Goal: Find specific page/section: Find specific page/section

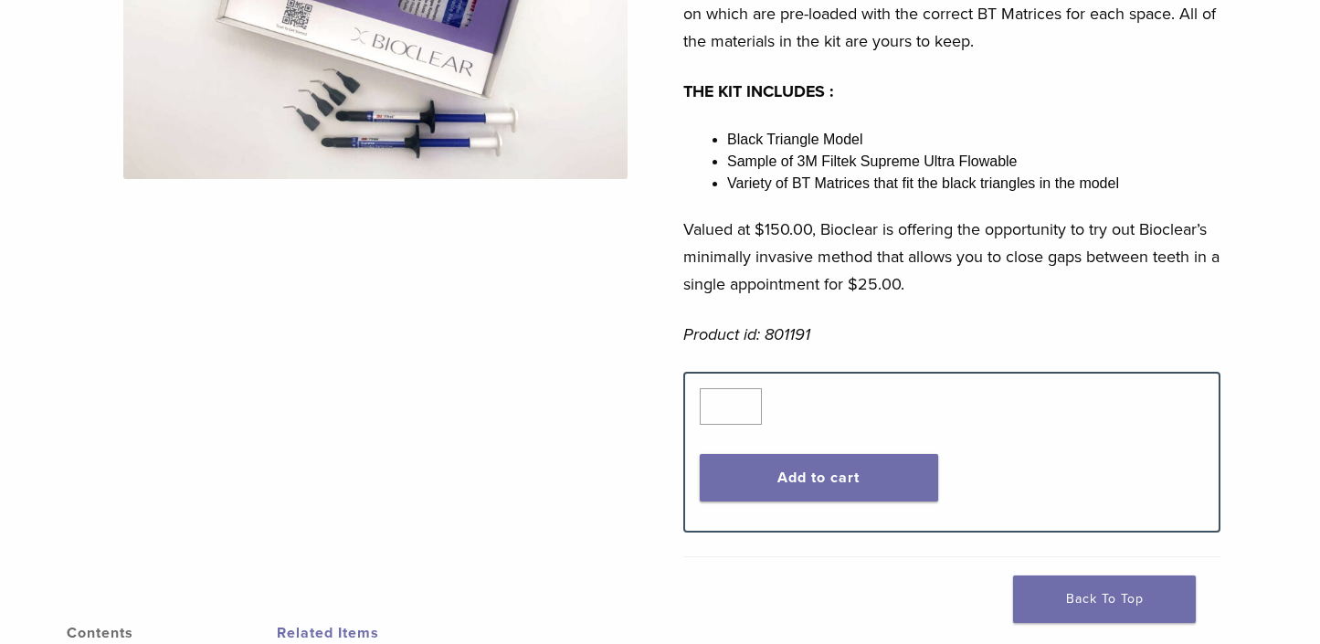
scroll to position [457, 0]
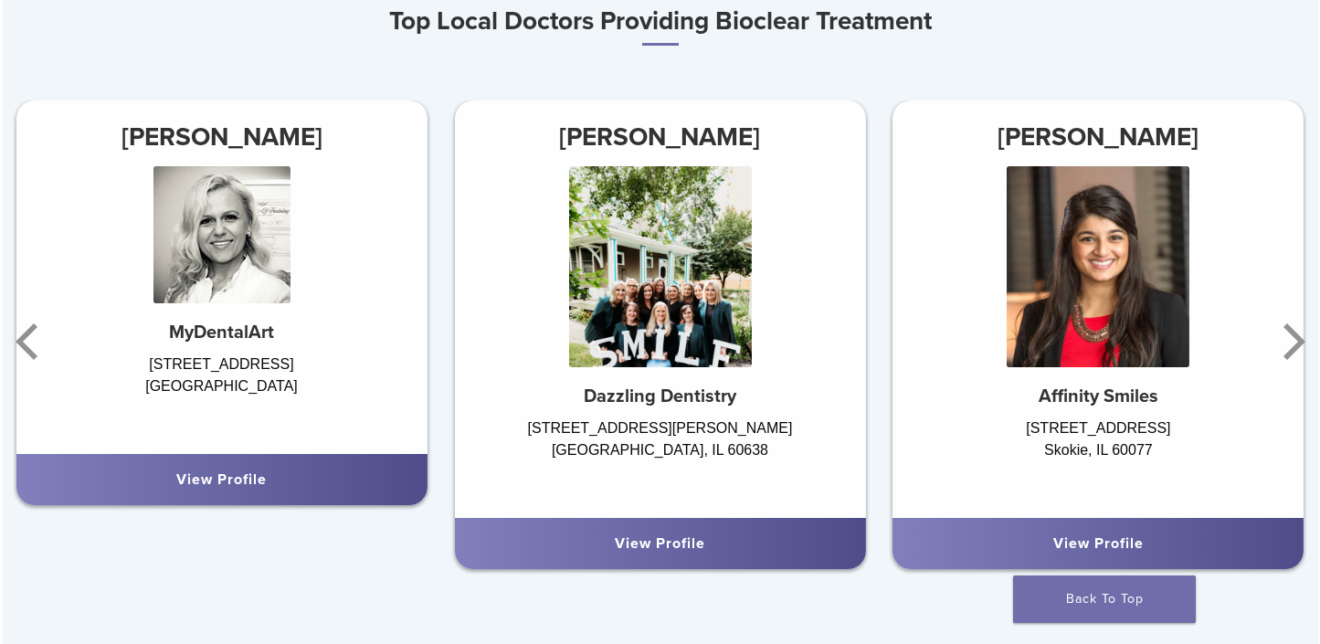
scroll to position [1187, 0]
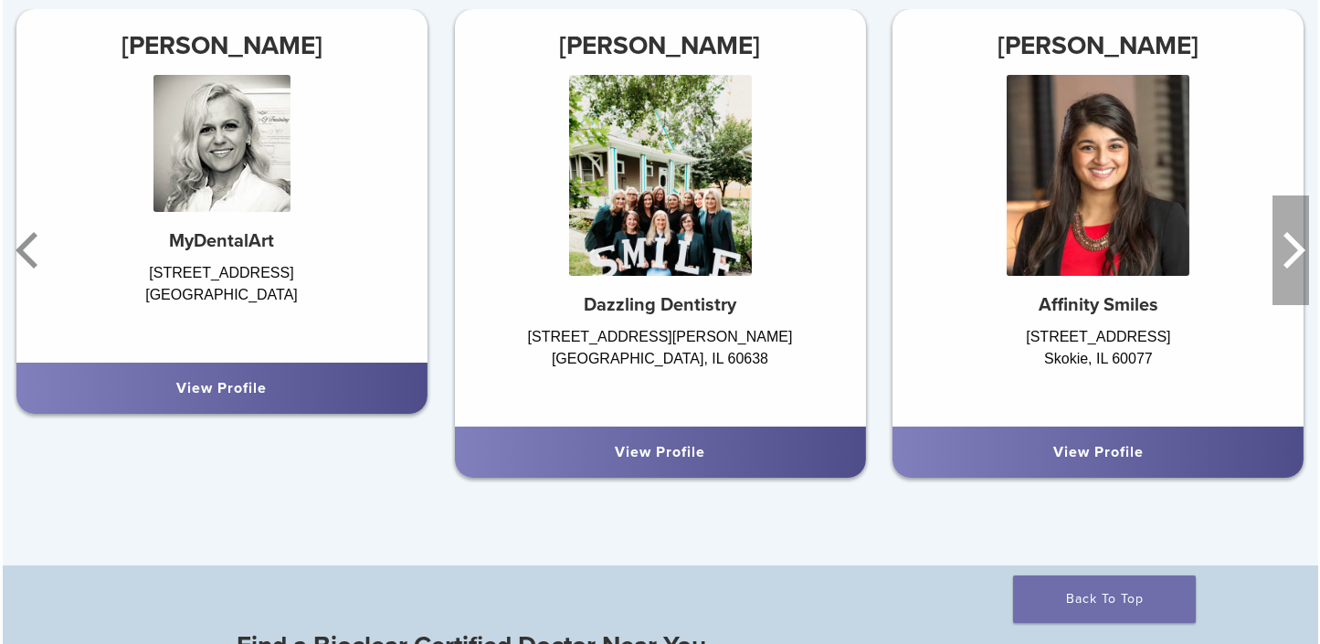
click at [1301, 249] on icon "Next" at bounding box center [1290, 250] width 37 height 110
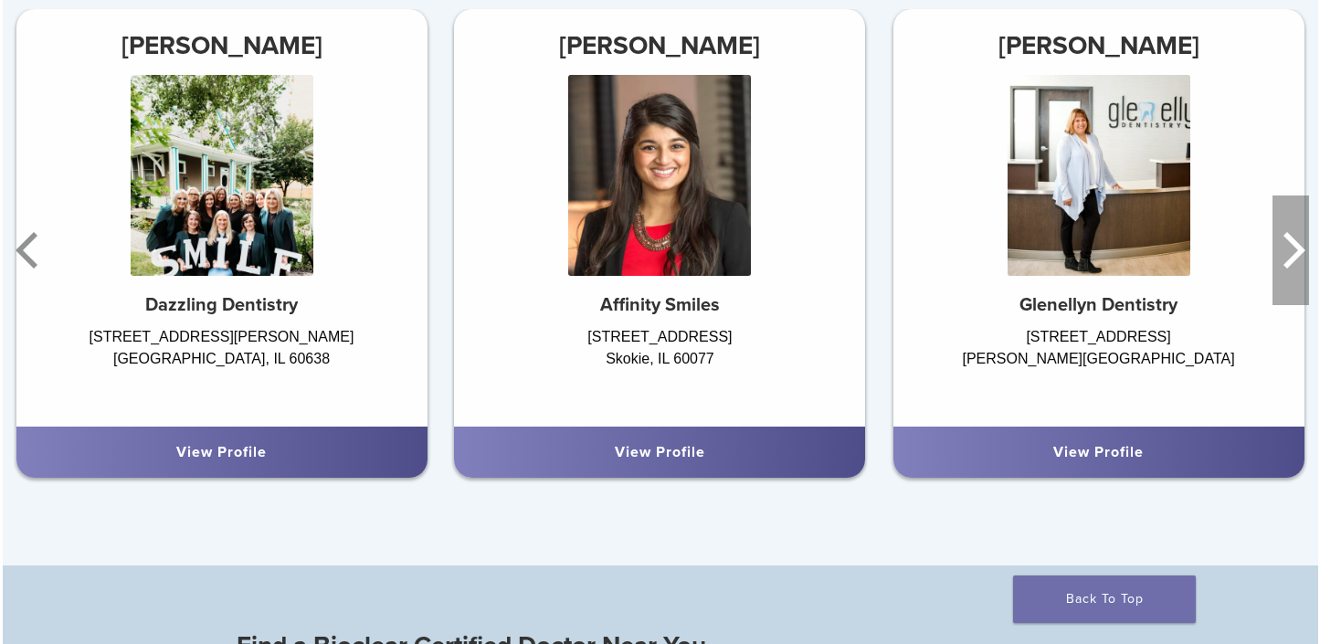
click at [1301, 249] on icon "Next" at bounding box center [1290, 250] width 37 height 110
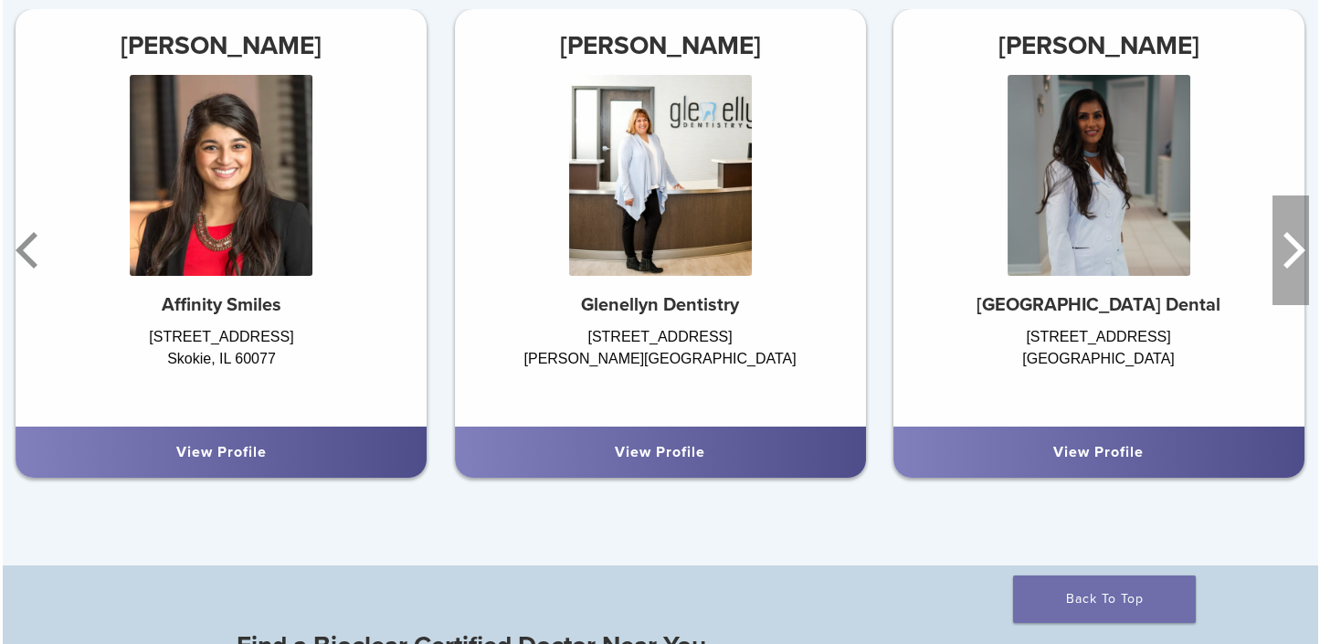
click at [1301, 249] on icon "Next" at bounding box center [1290, 250] width 37 height 110
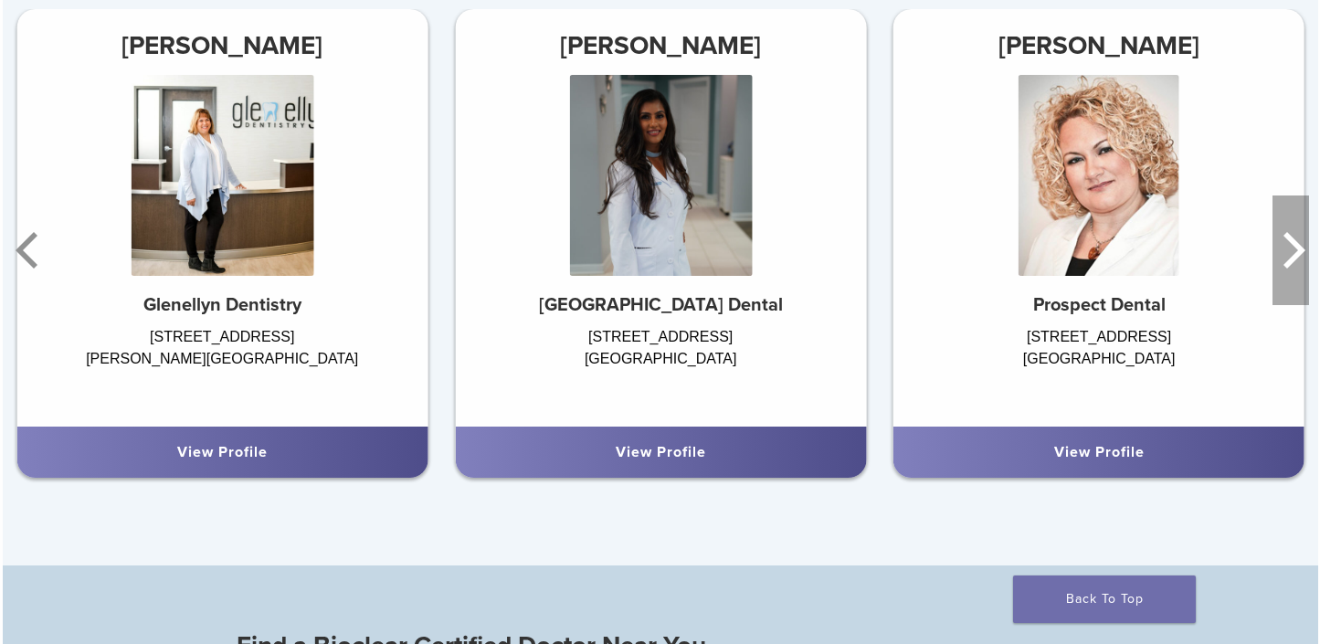
click at [1301, 249] on icon "Next" at bounding box center [1290, 250] width 37 height 110
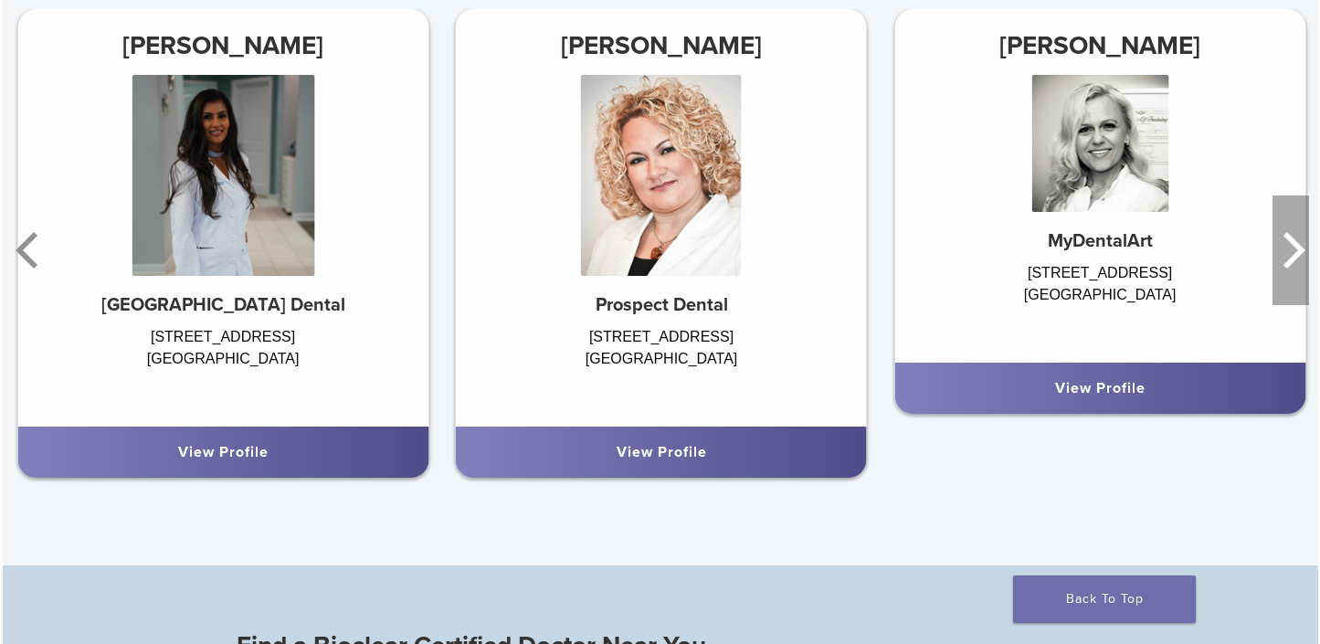
click at [1301, 249] on icon "Next" at bounding box center [1290, 250] width 37 height 110
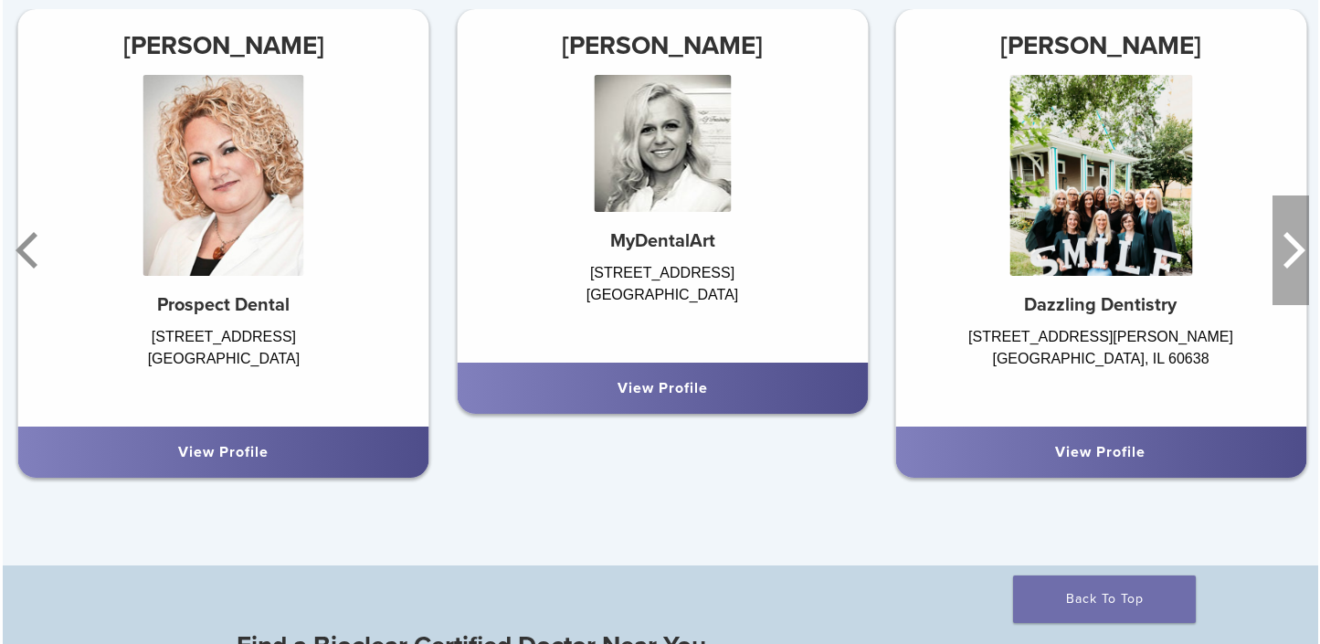
click at [1301, 249] on icon "Next" at bounding box center [1290, 250] width 37 height 110
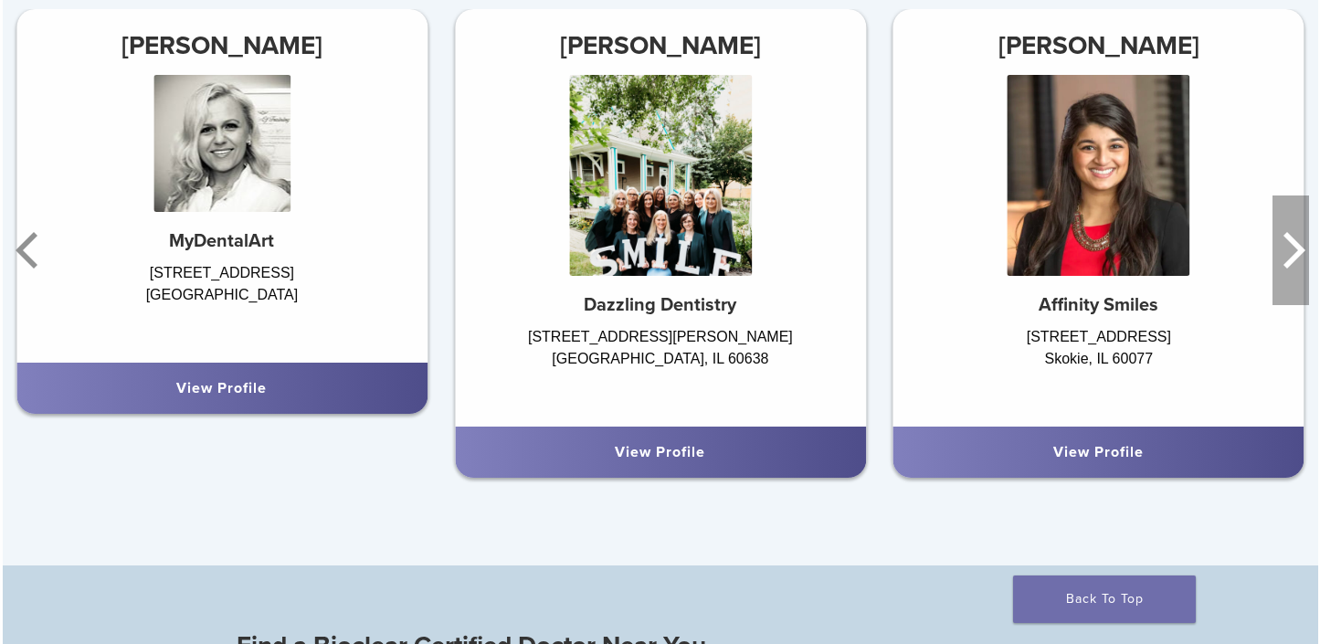
click at [1301, 249] on icon "Next" at bounding box center [1290, 250] width 37 height 110
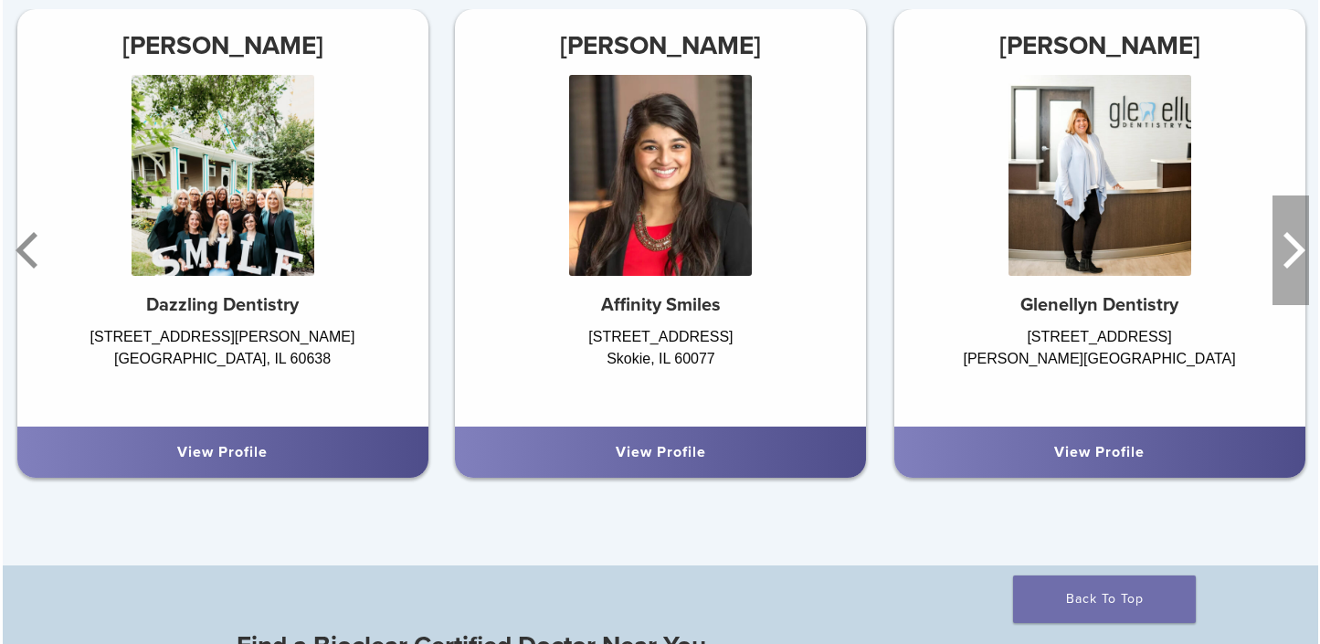
click at [1301, 249] on icon "Next" at bounding box center [1290, 250] width 37 height 110
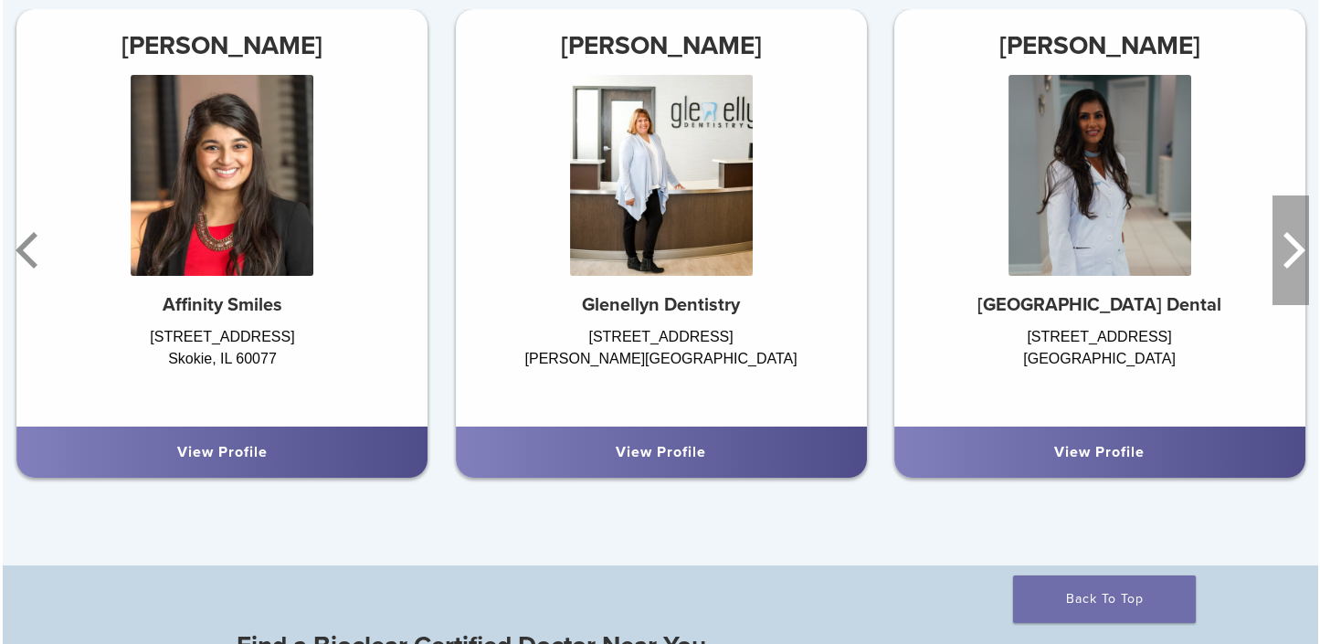
click at [1301, 249] on icon "Next" at bounding box center [1290, 250] width 37 height 110
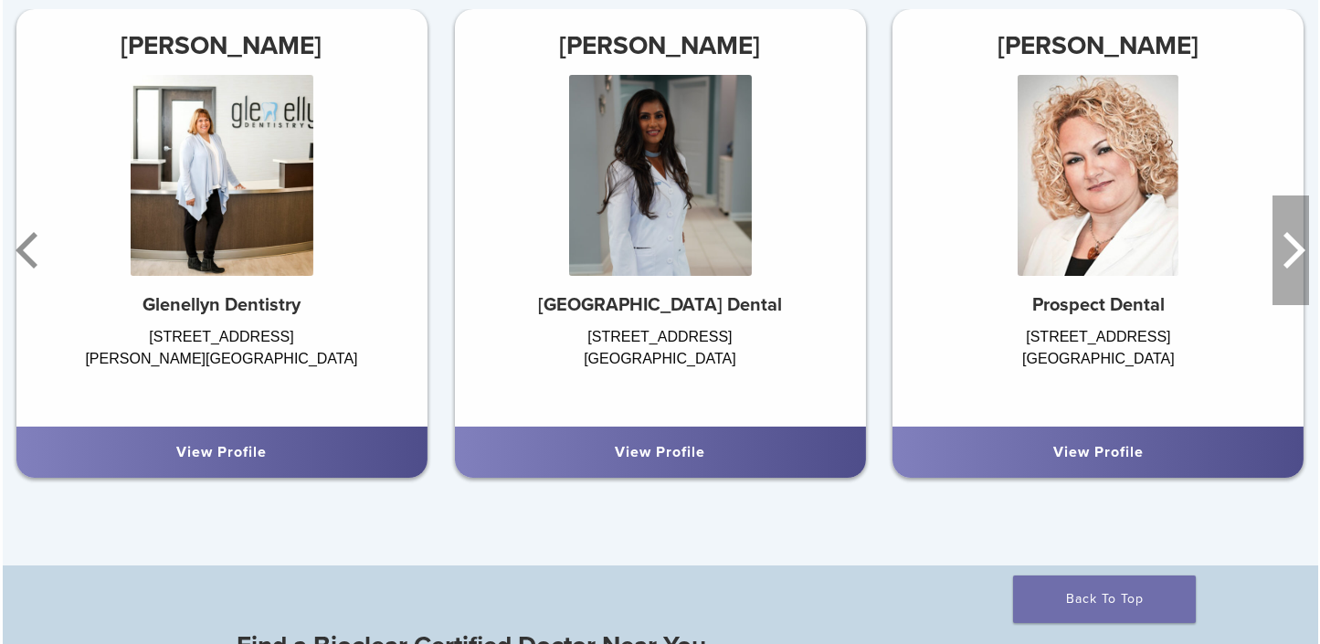
click at [1301, 249] on icon "Next" at bounding box center [1290, 250] width 37 height 110
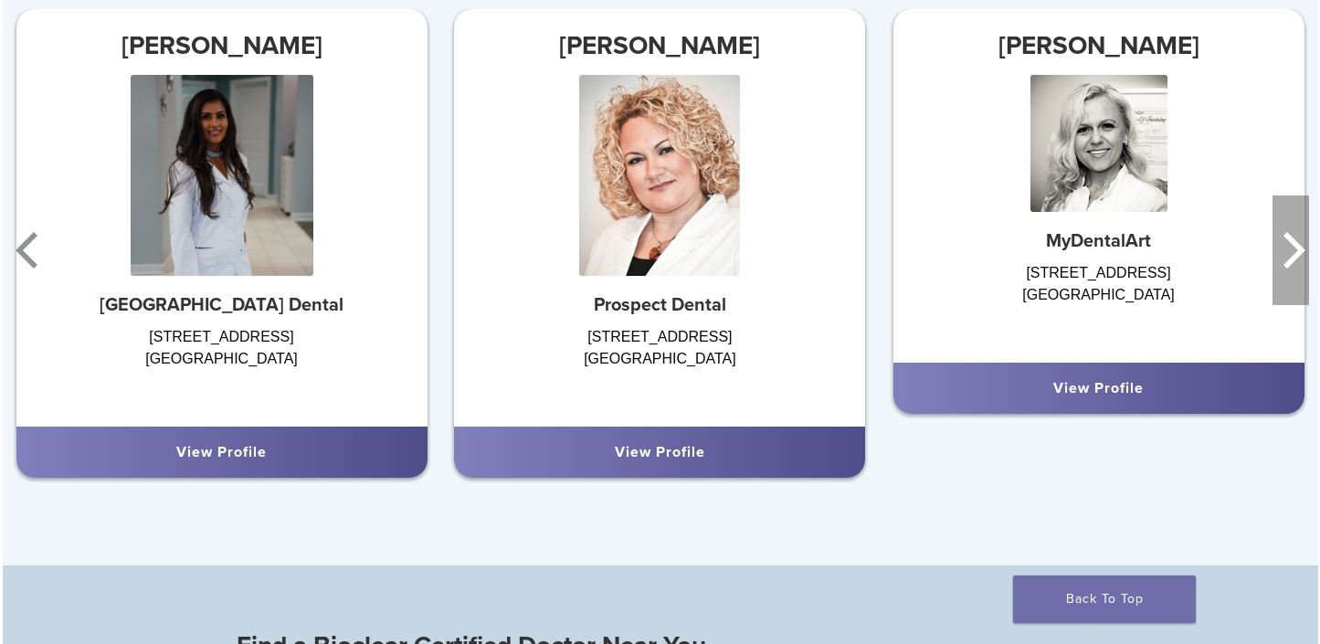
click at [1301, 249] on icon "Next" at bounding box center [1290, 250] width 37 height 110
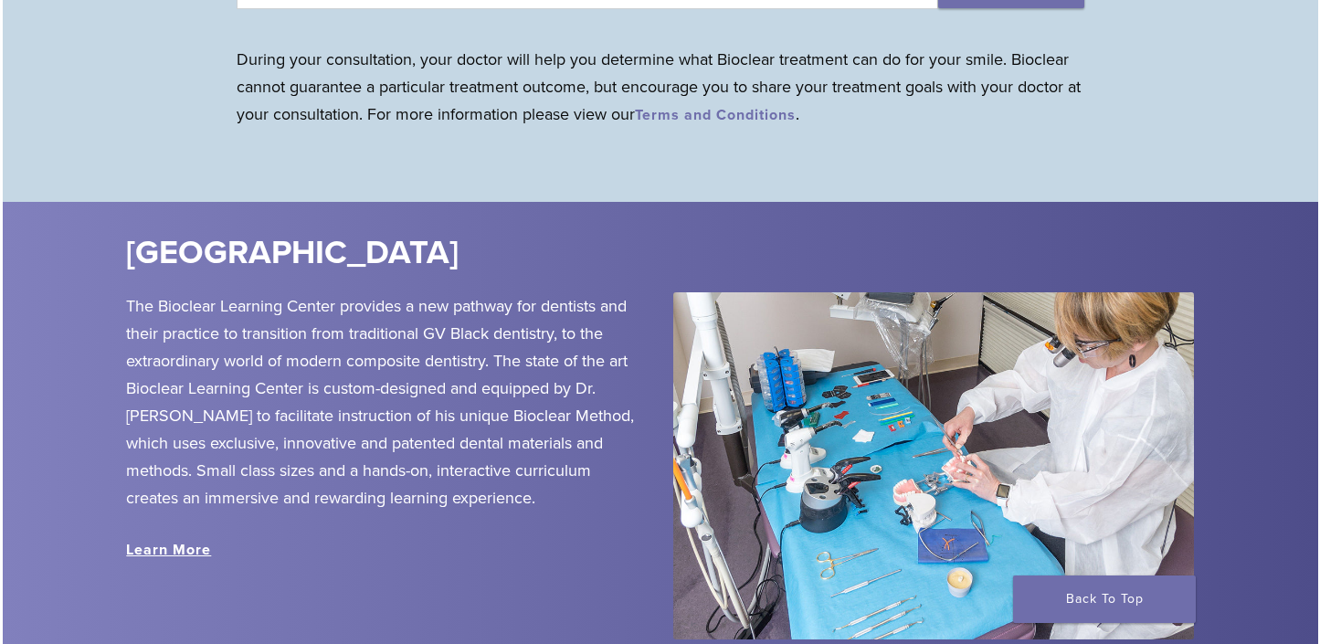
scroll to position [1735, 0]
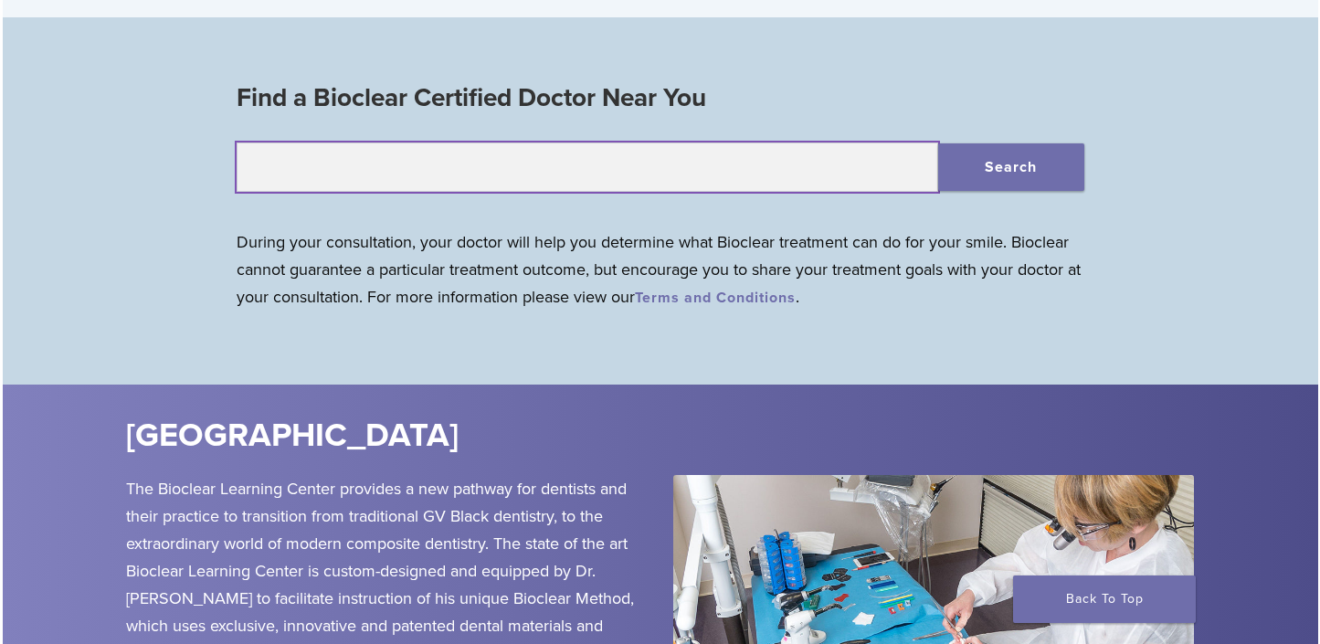
click at [639, 191] on input "text" at bounding box center [587, 166] width 701 height 49
type input "*****"
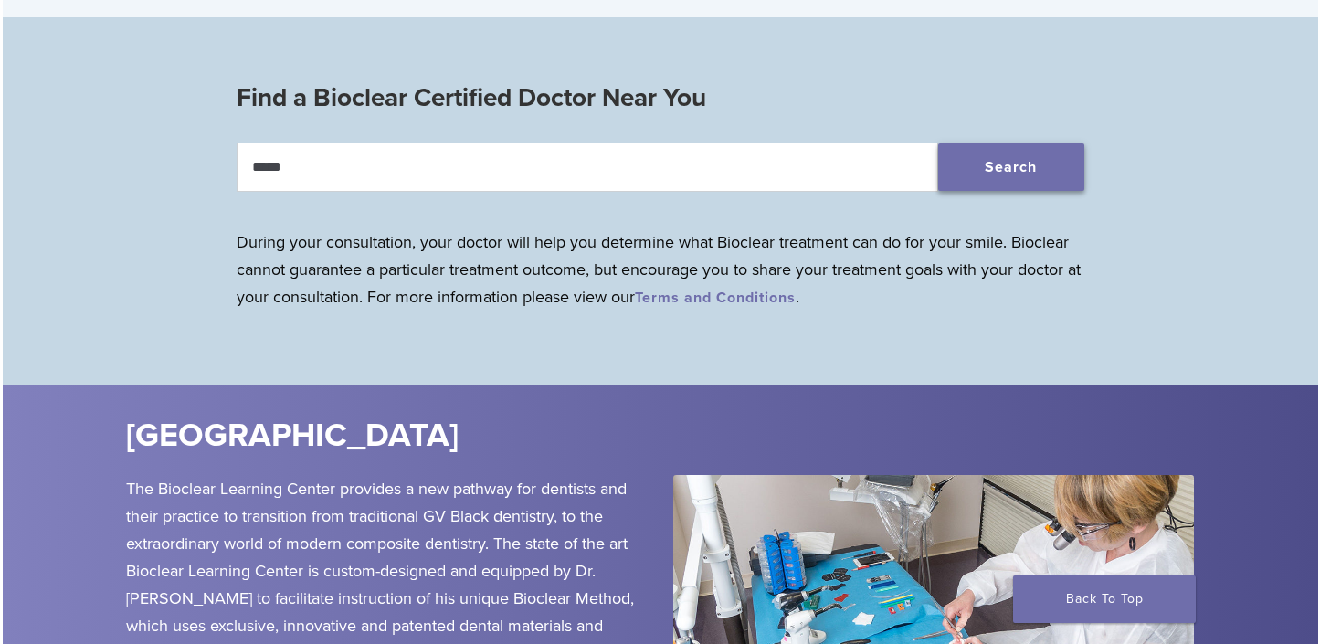
click at [1044, 181] on button "Search" at bounding box center [1011, 166] width 146 height 47
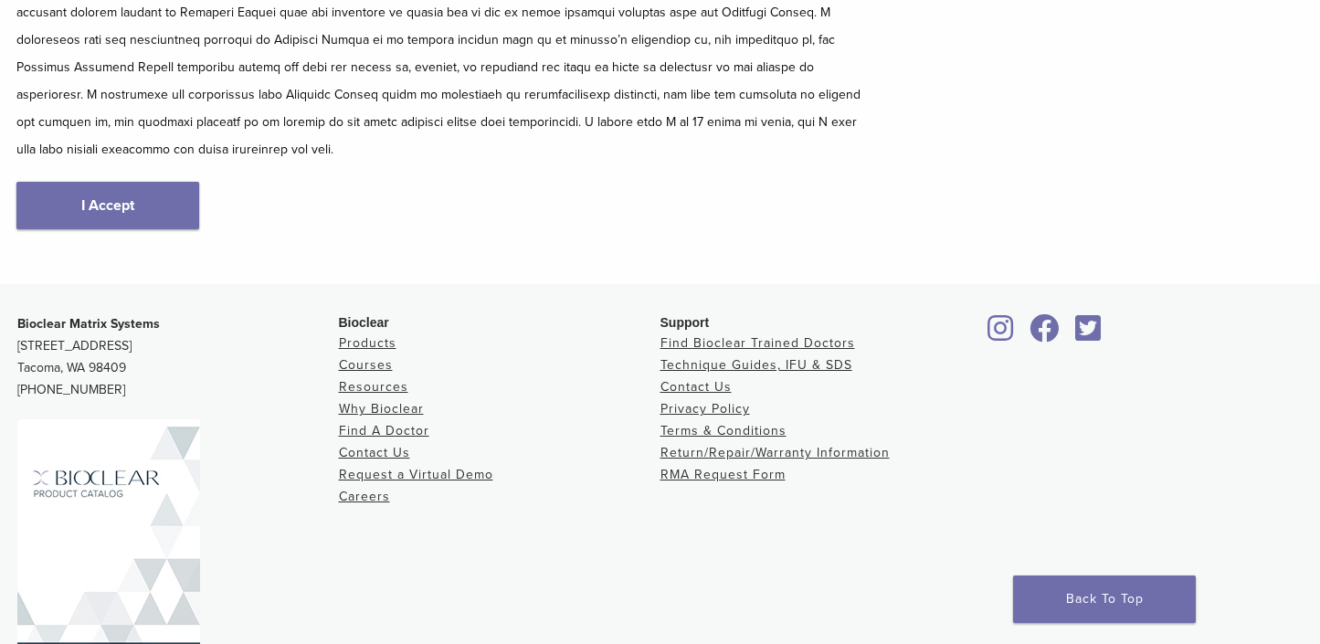
scroll to position [91, 0]
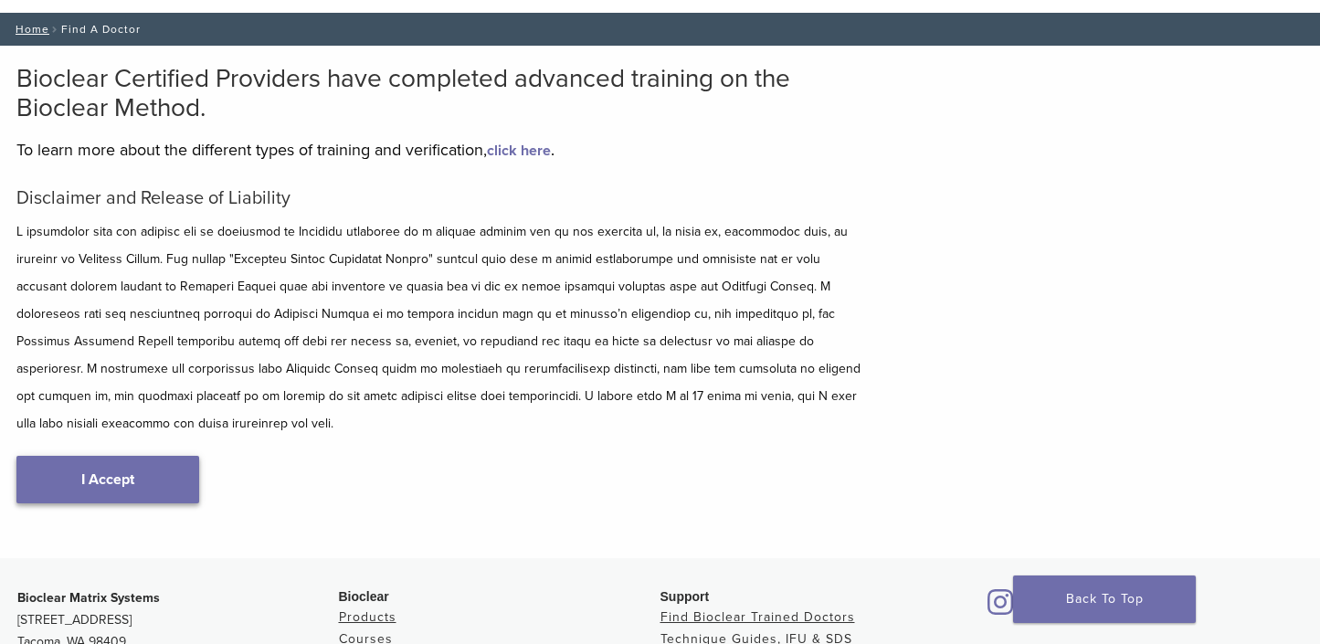
click at [110, 456] on link "I Accept" at bounding box center [107, 479] width 183 height 47
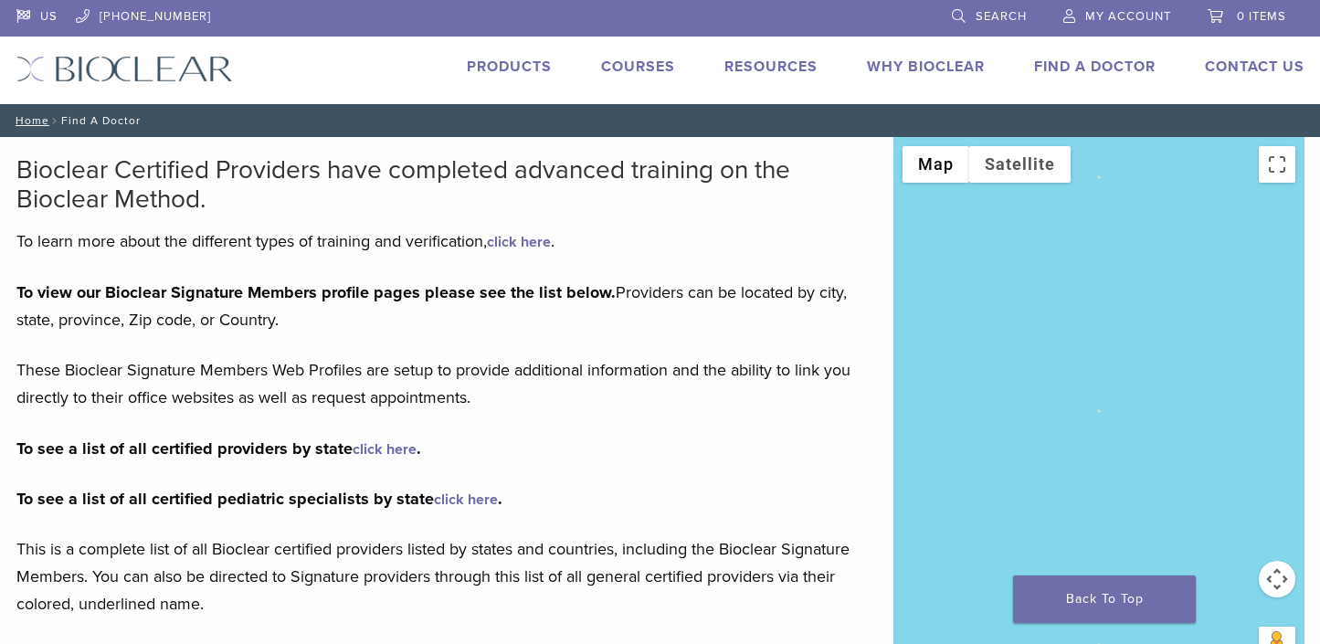
scroll to position [365, 0]
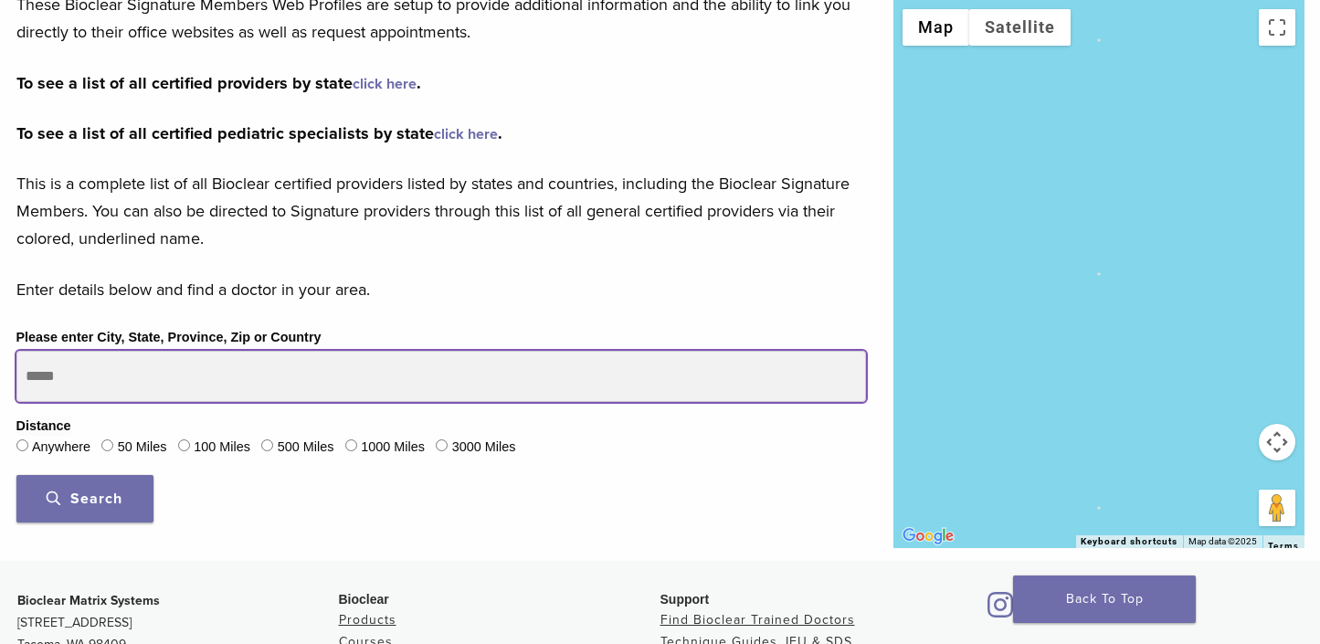
click at [207, 370] on input "Please enter City, State, Province, Zip or Country" at bounding box center [440, 376] width 849 height 51
type input "*****"
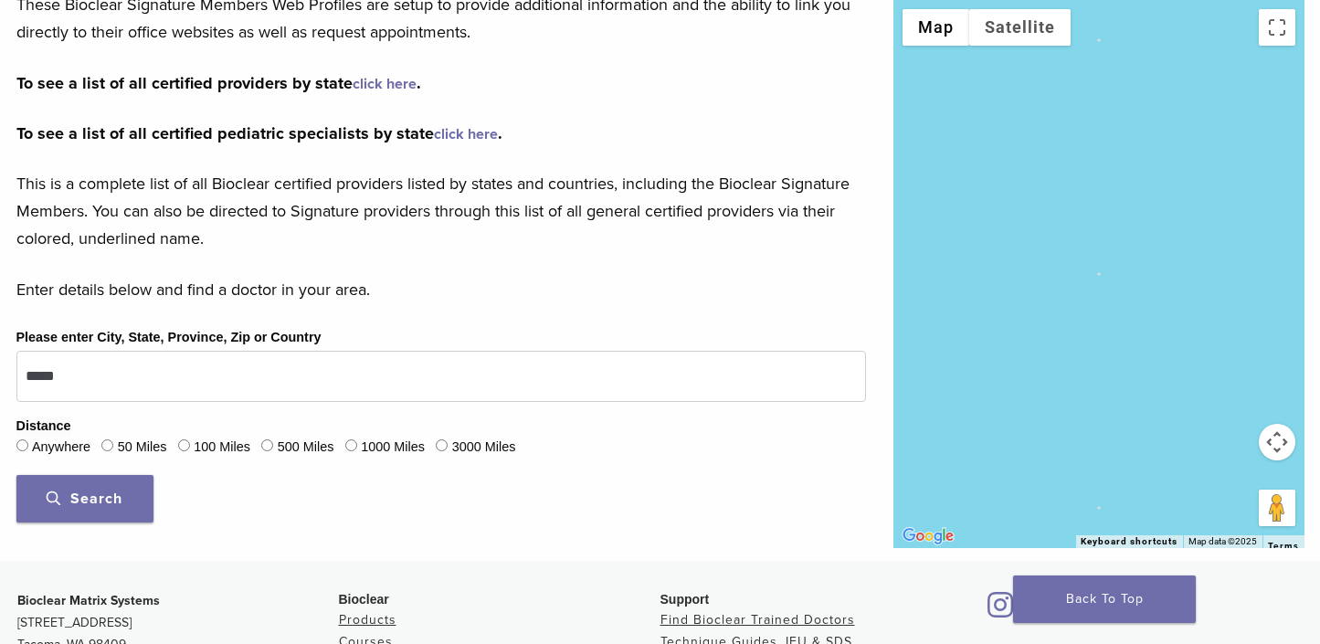
click at [137, 490] on button "Search" at bounding box center [84, 498] width 137 height 47
drag, startPoint x: 132, startPoint y: 491, endPoint x: 129, endPoint y: 500, distance: 9.8
click at [132, 497] on button "Search" at bounding box center [84, 498] width 137 height 47
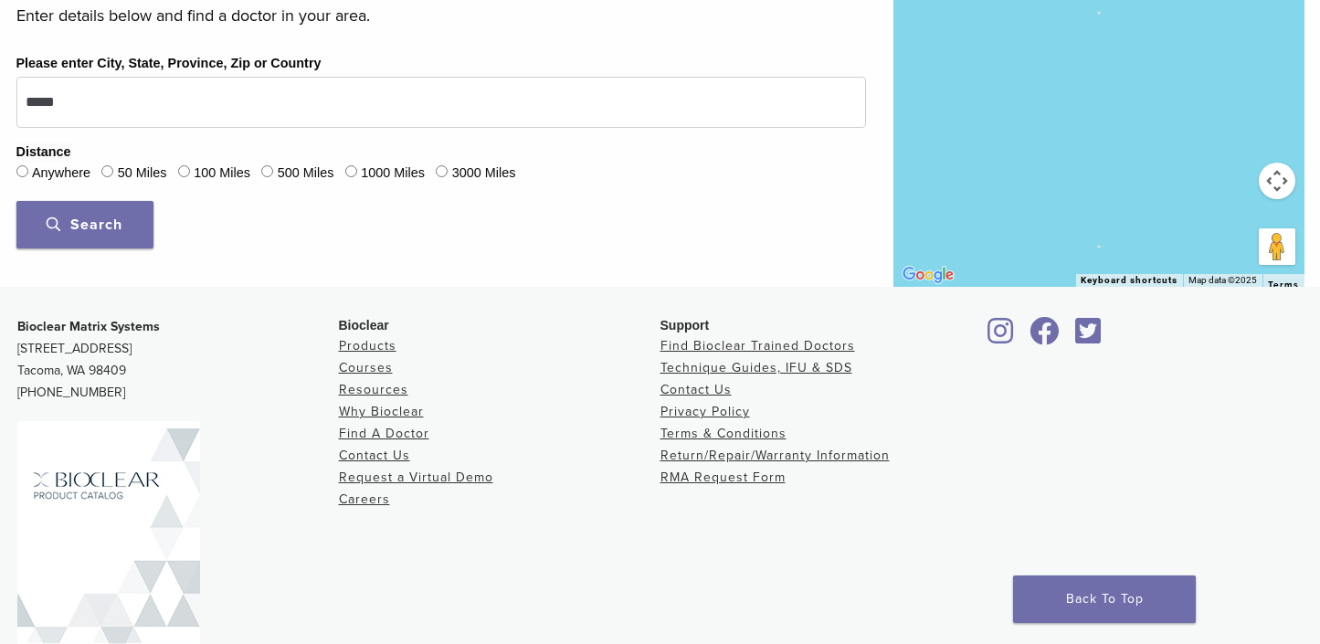
scroll to position [718, 0]
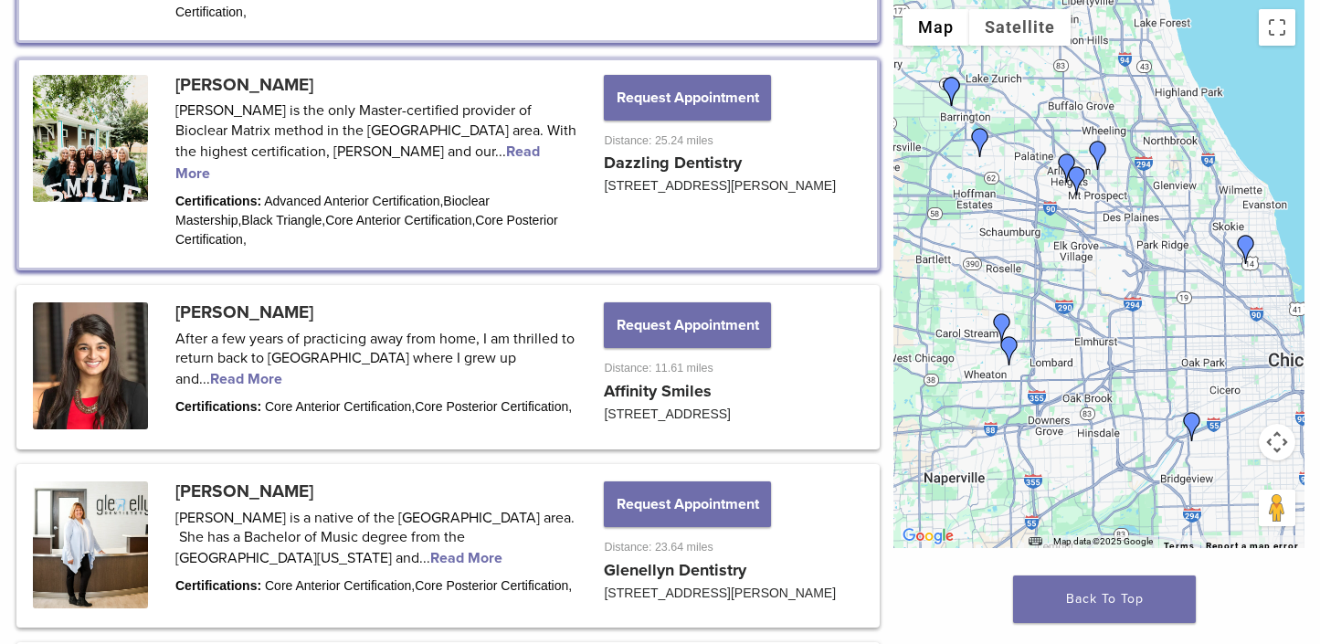
scroll to position [900, 0]
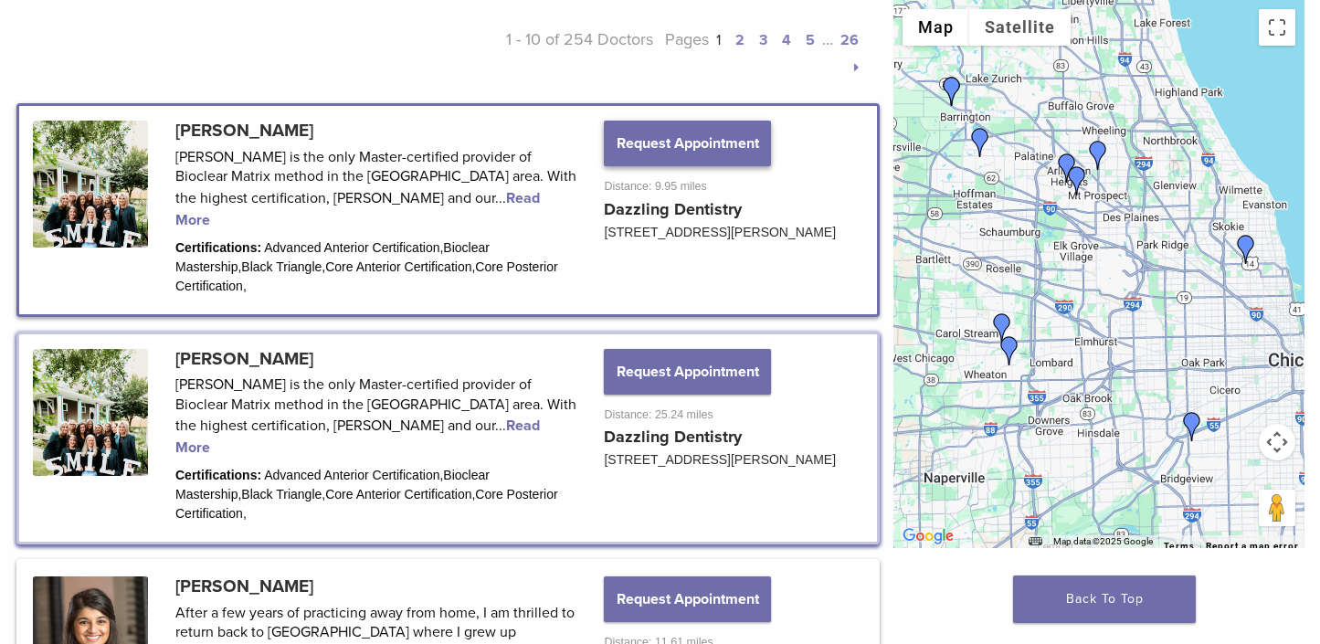
click at [626, 152] on button "Request Appointment" at bounding box center [687, 144] width 166 height 46
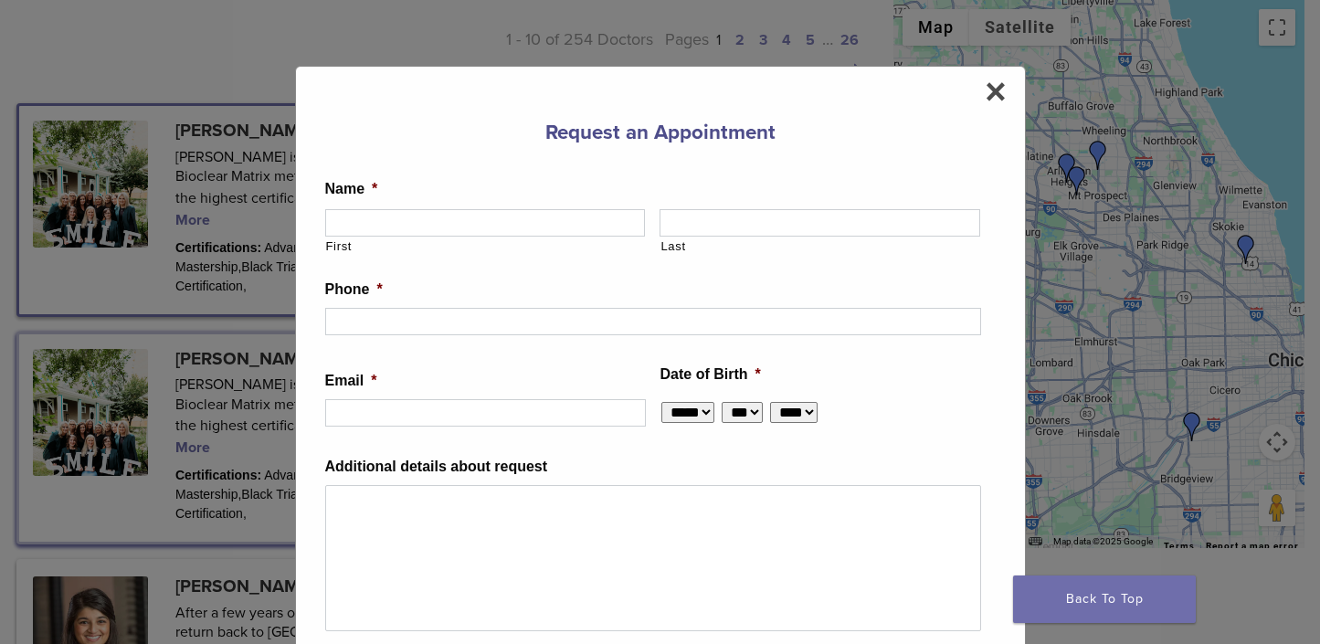
drag, startPoint x: 982, startPoint y: 106, endPoint x: 622, endPoint y: 142, distance: 361.7
click at [984, 106] on span "×" at bounding box center [994, 91] width 21 height 37
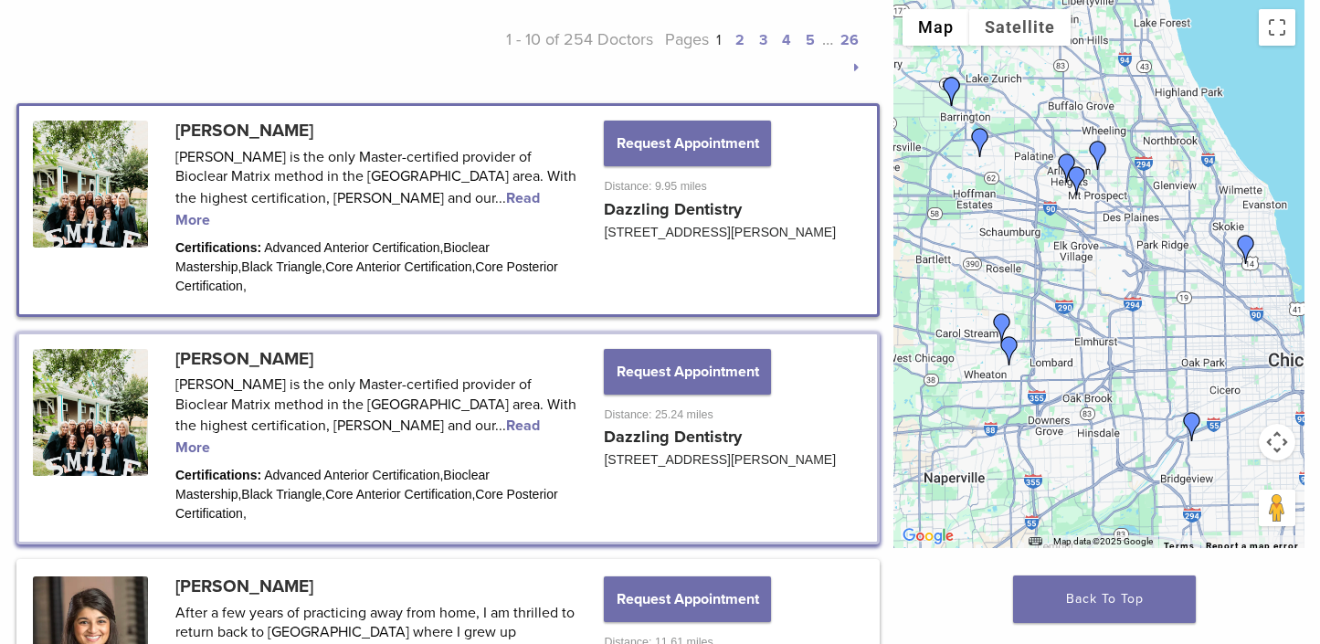
click at [268, 140] on link at bounding box center [448, 209] width 858 height 207
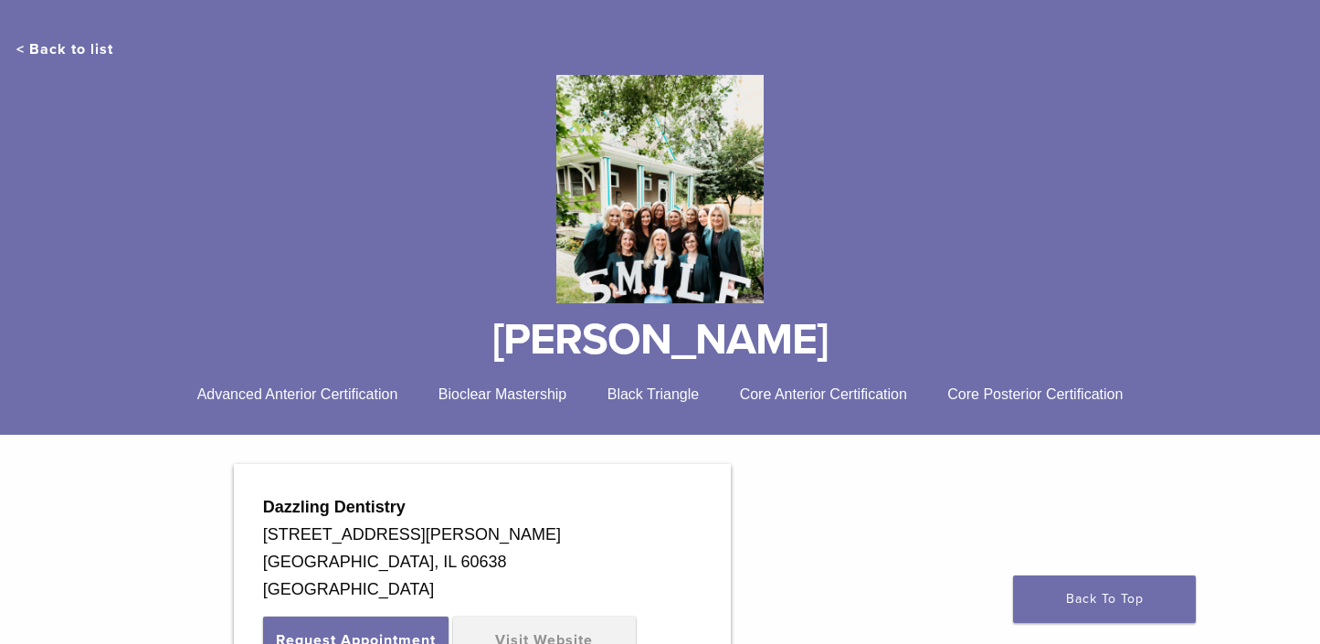
scroll to position [325, 0]
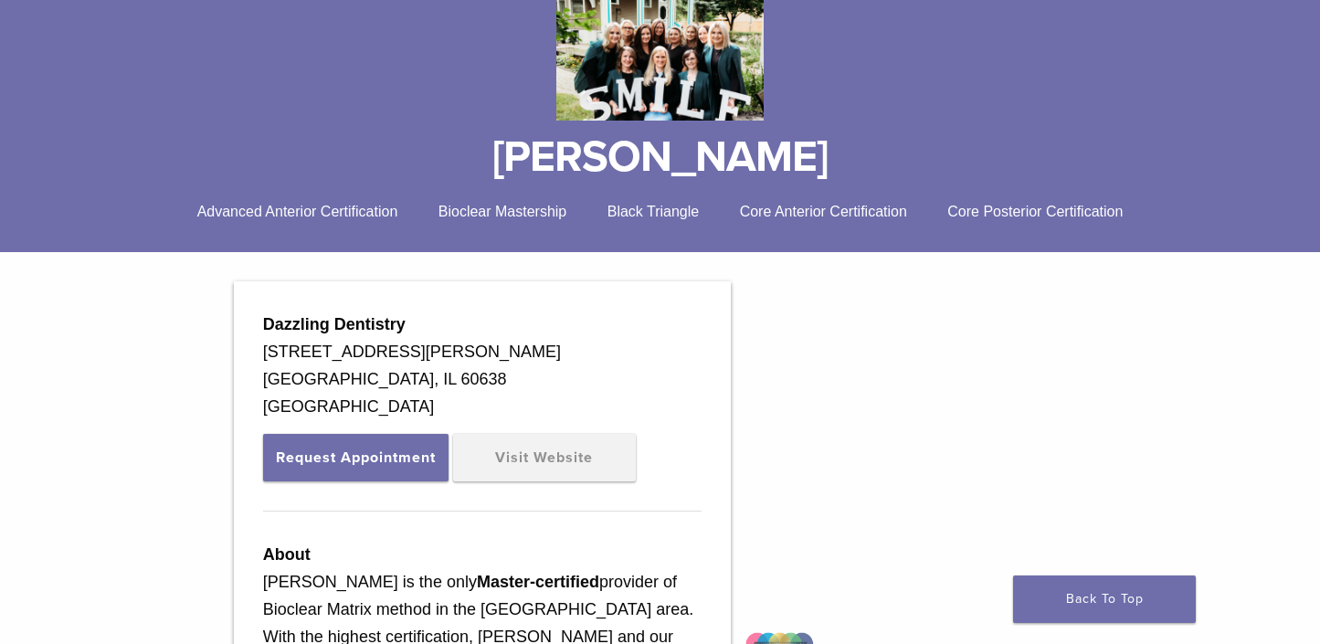
click at [665, 215] on span "Black Triangle" at bounding box center [653, 212] width 92 height 16
click at [553, 218] on span "Bioclear Mastership" at bounding box center [502, 212] width 129 height 16
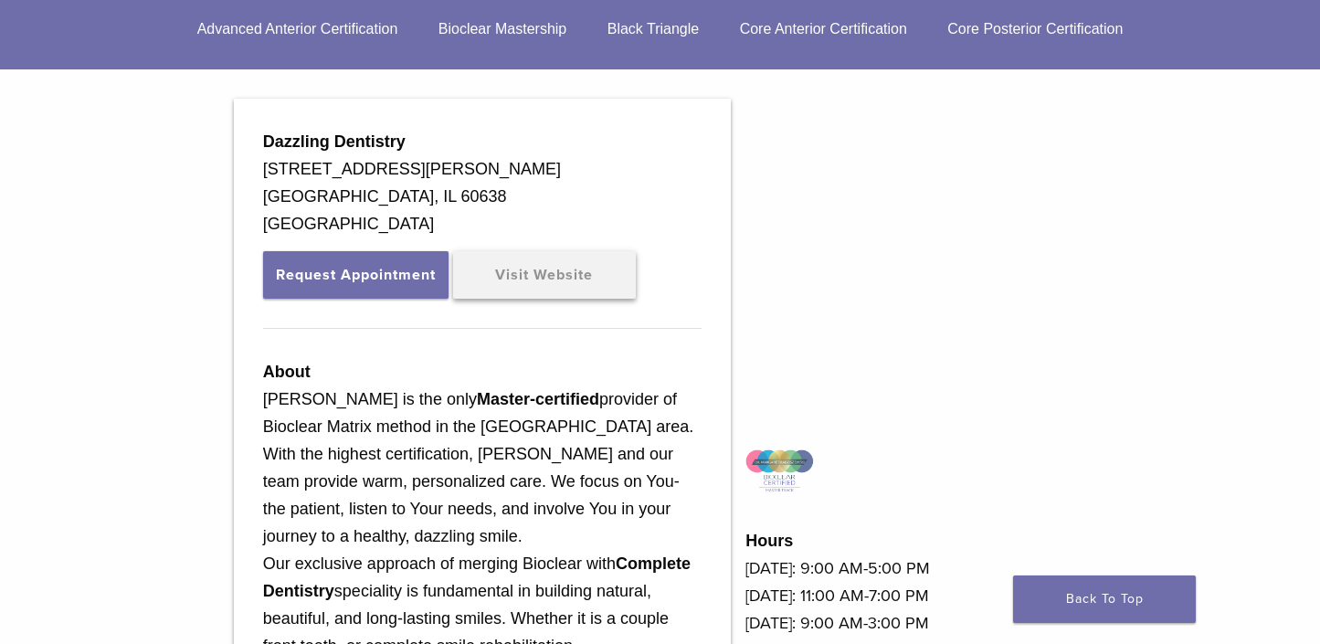
click at [520, 272] on link "Visit Website" at bounding box center [544, 274] width 183 height 47
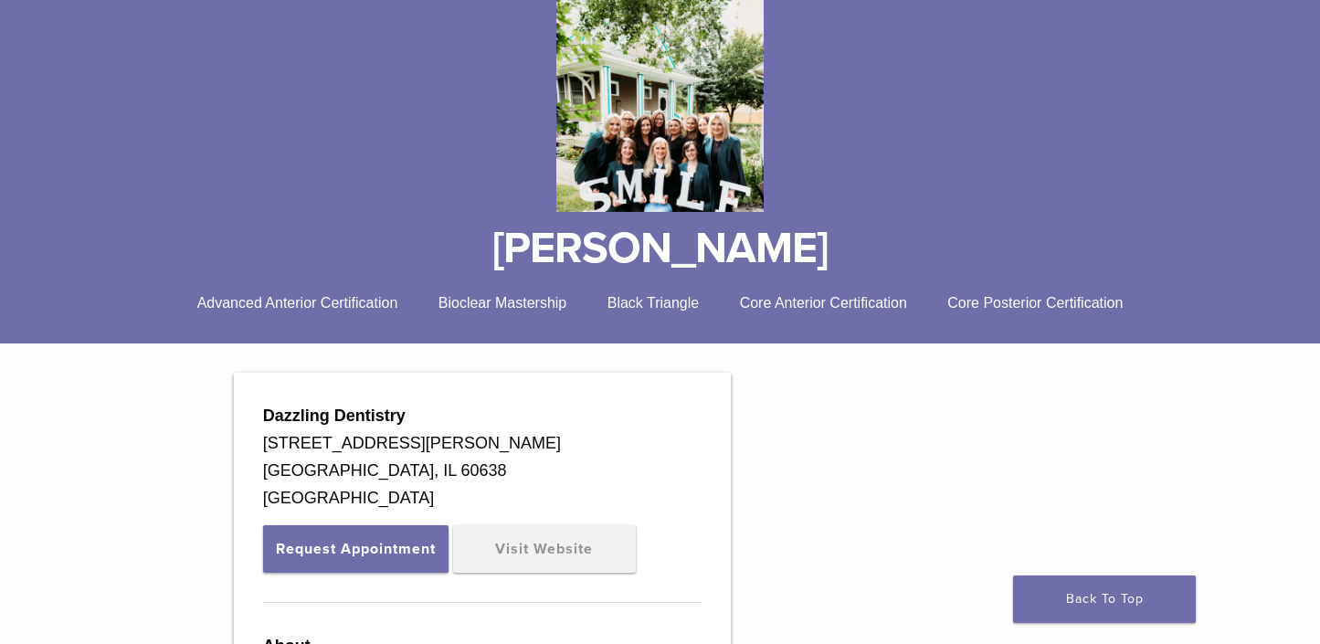
scroll to position [0, 0]
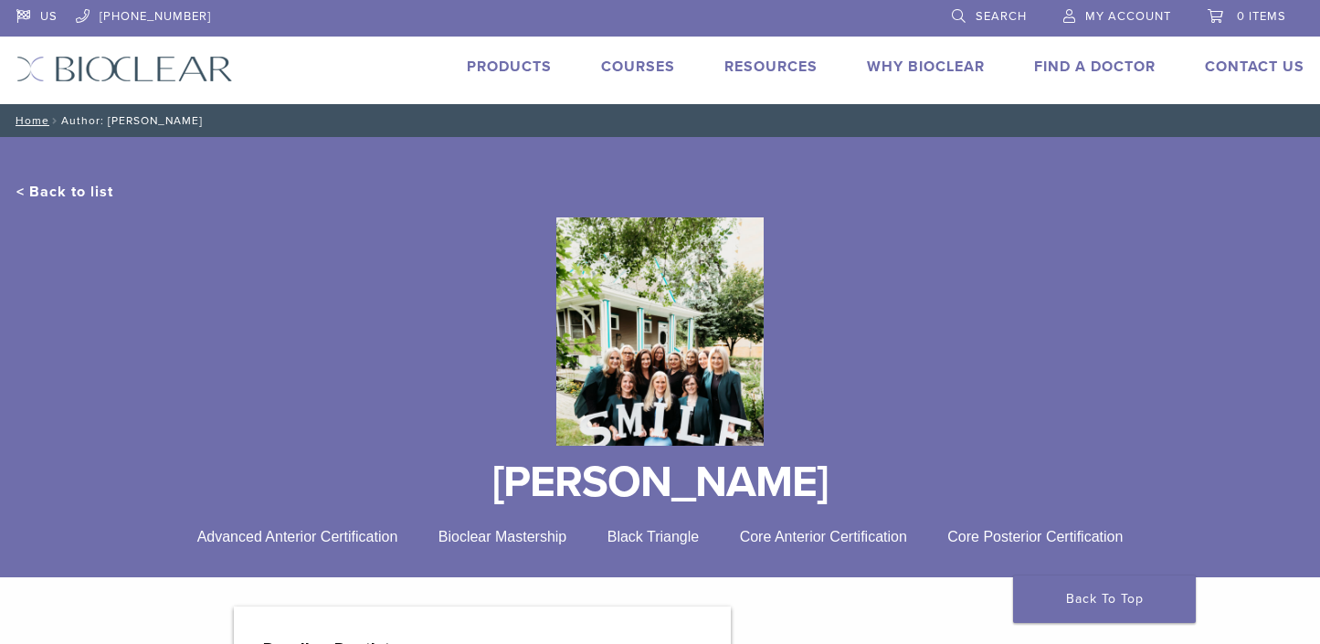
click at [68, 186] on link "< Back to list" at bounding box center [64, 192] width 97 height 18
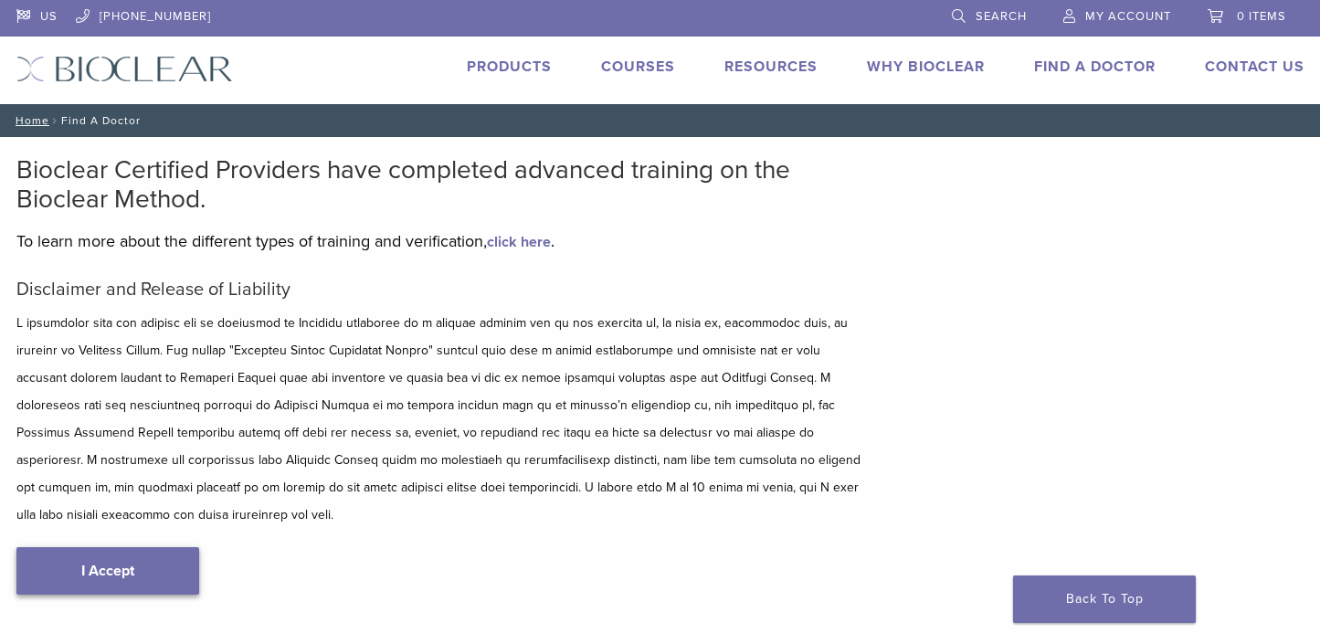
click at [148, 547] on link "I Accept" at bounding box center [107, 570] width 183 height 47
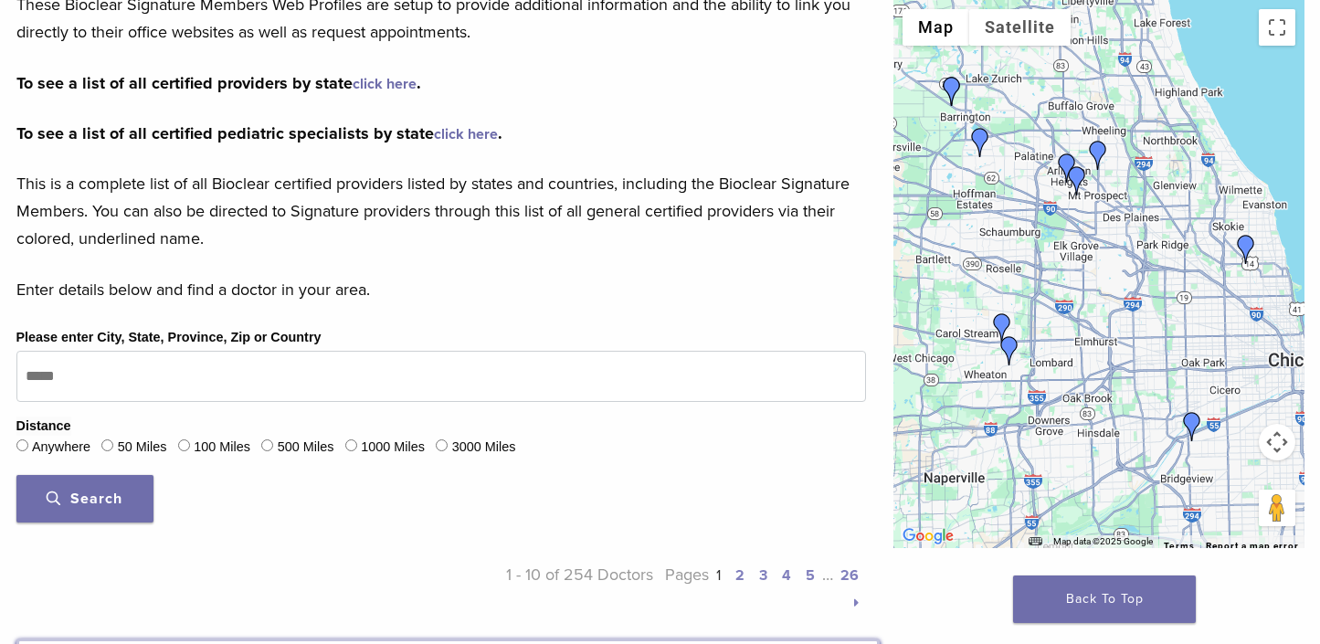
scroll to position [457, 0]
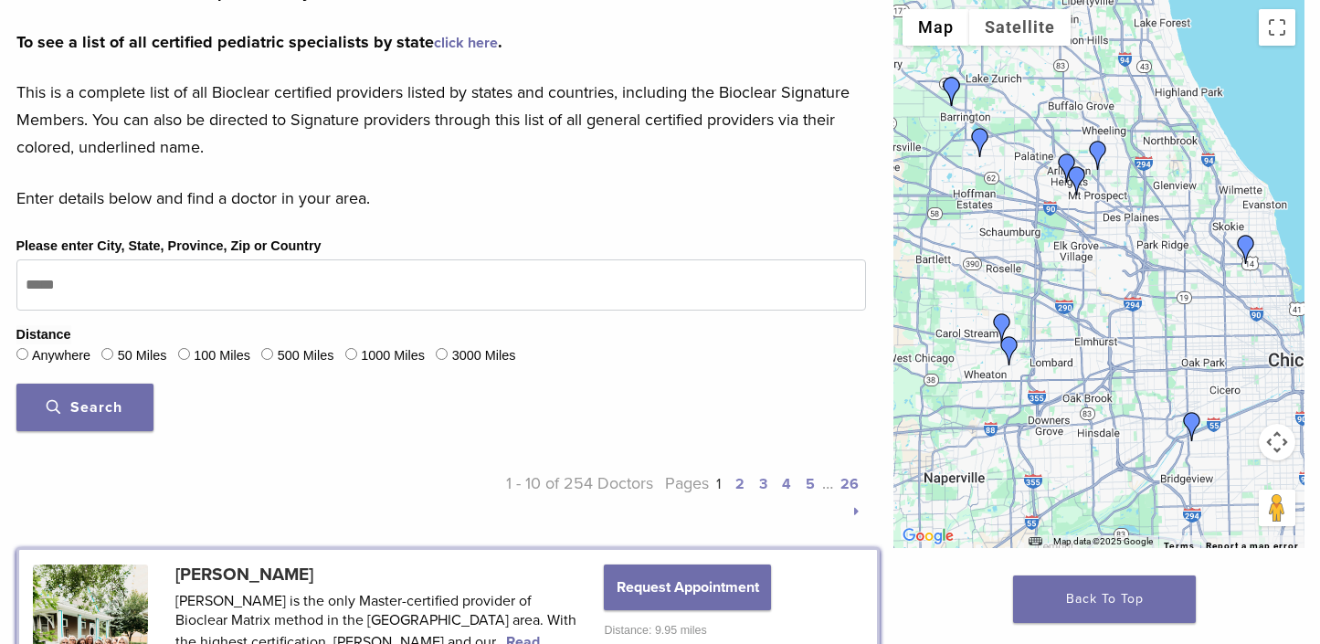
click at [111, 257] on label "Please enter City, State, Province, Zip or Country" at bounding box center [168, 247] width 305 height 20
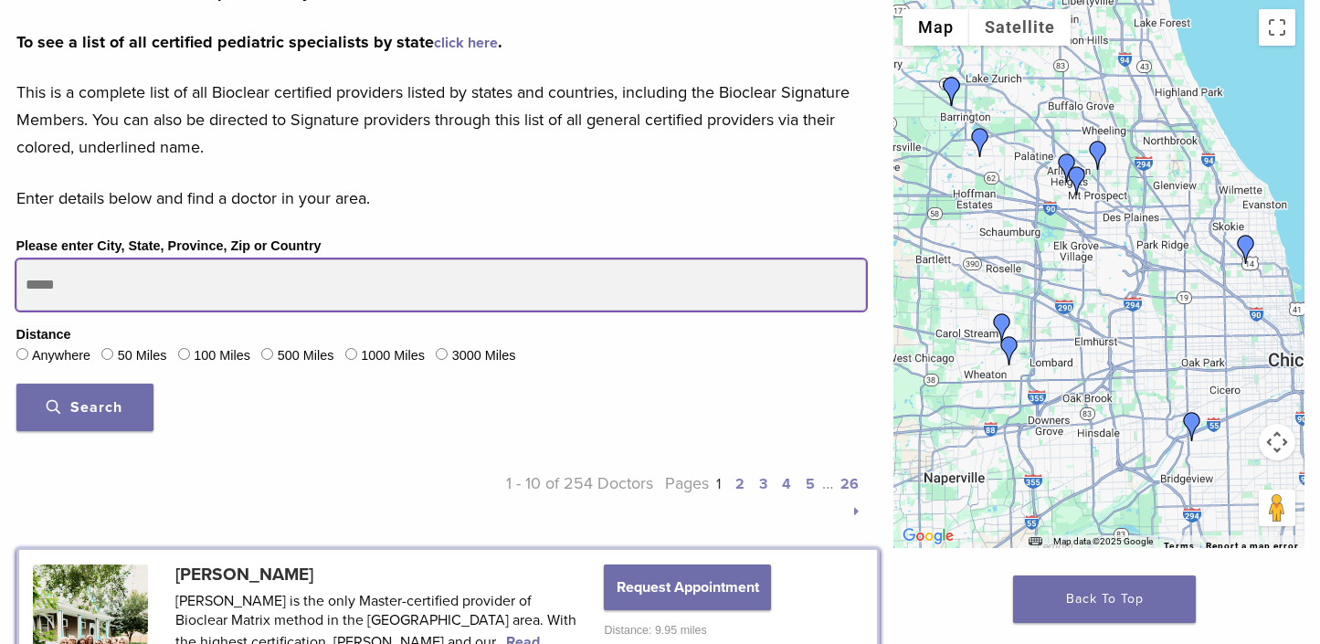
click at [111, 259] on input "Please enter City, State, Province, Zip or Country" at bounding box center [440, 284] width 849 height 51
click at [105, 277] on input "Please enter City, State, Province, Zip or Country" at bounding box center [440, 284] width 849 height 51
type input "*****"
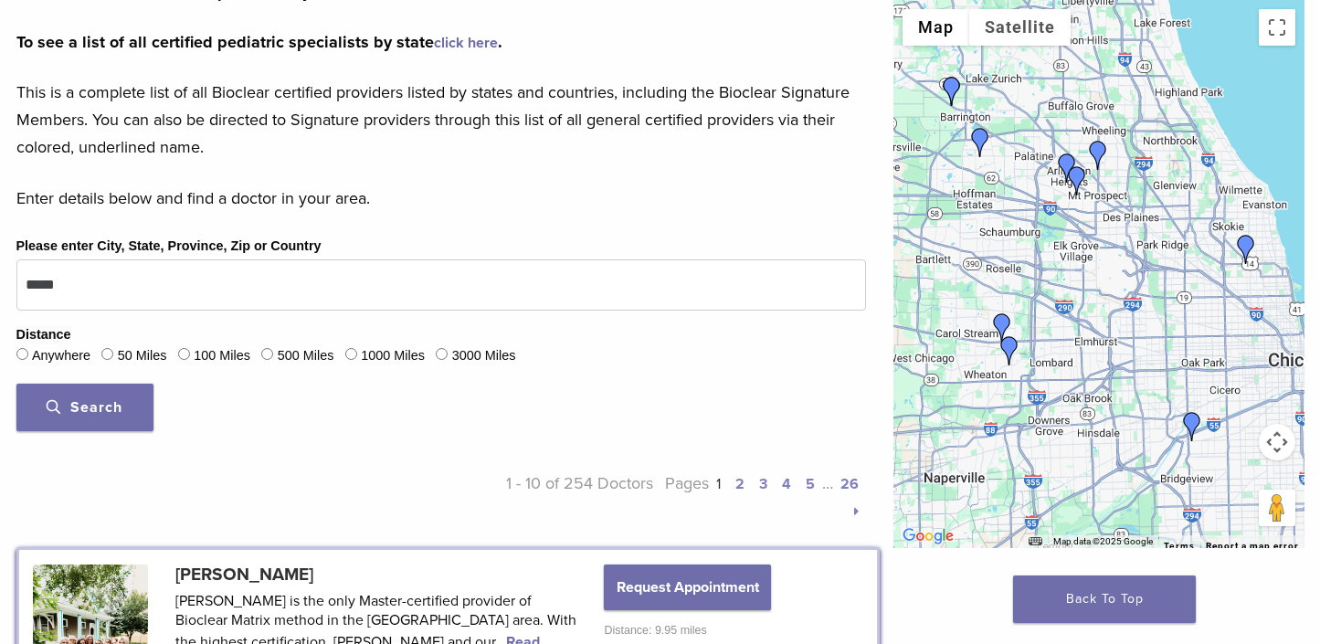
click at [93, 420] on button "Search" at bounding box center [84, 407] width 137 height 47
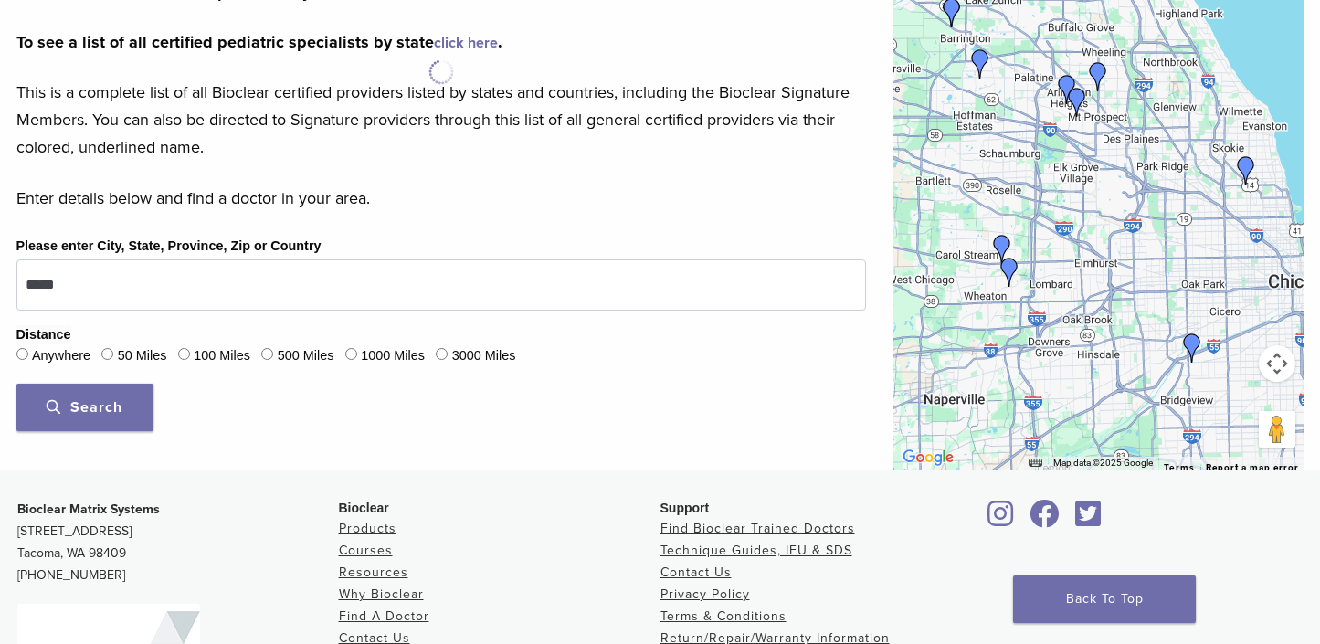
scroll to position [718, 0]
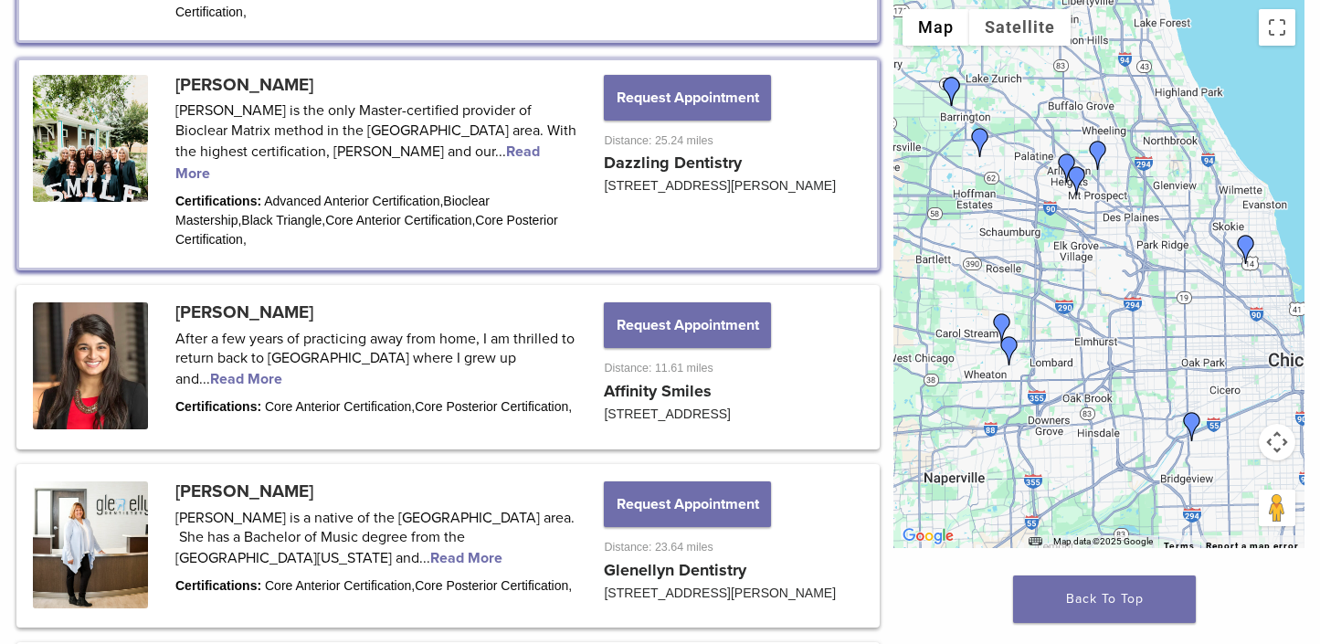
scroll to position [809, 0]
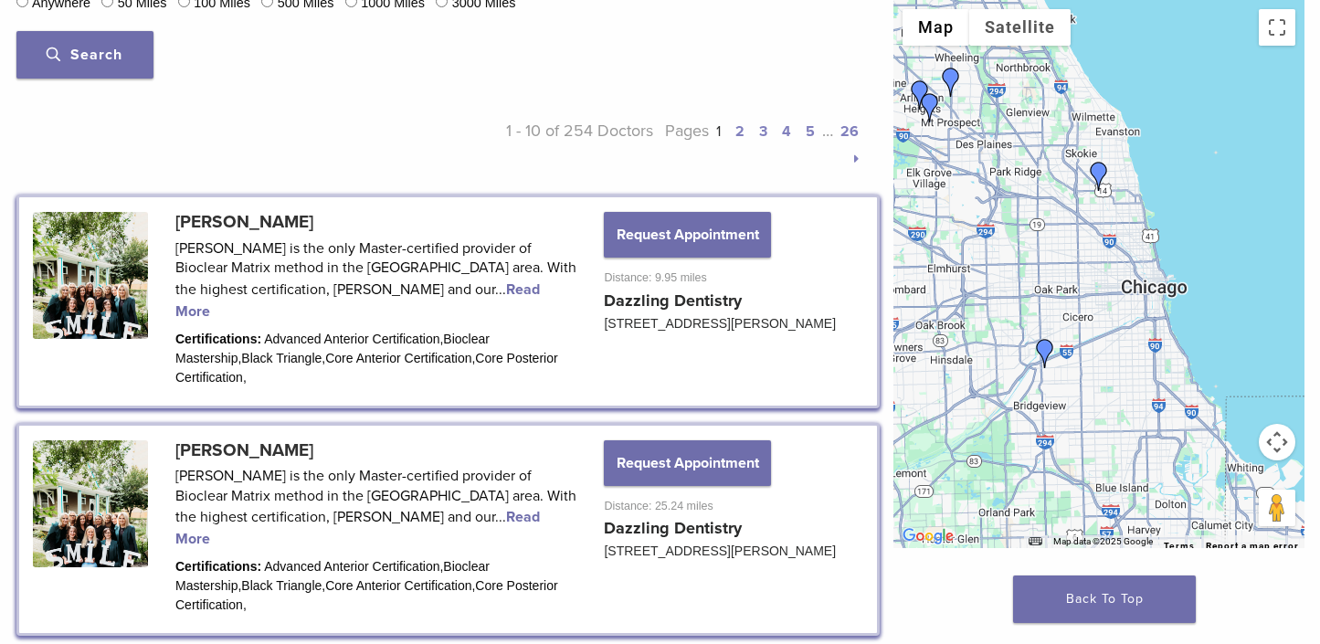
drag, startPoint x: 1186, startPoint y: 336, endPoint x: 1063, endPoint y: 237, distance: 157.9
click at [1038, 261] on div at bounding box center [1098, 274] width 411 height 548
click at [188, 303] on link at bounding box center [448, 300] width 858 height 207
